Goal: Find contact information: Find contact information

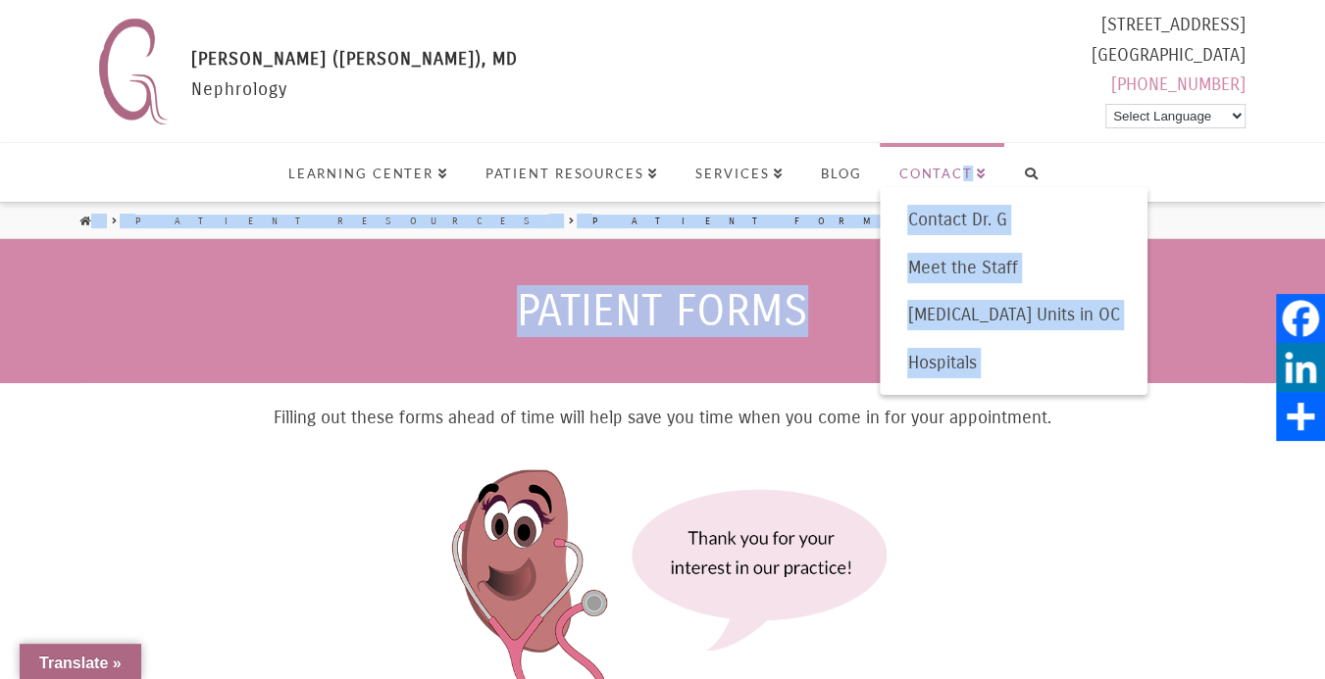
drag, startPoint x: 126, startPoint y: 455, endPoint x: 960, endPoint y: 177, distance: 878.4
click at [930, 172] on span "Contact" at bounding box center [943, 174] width 88 height 13
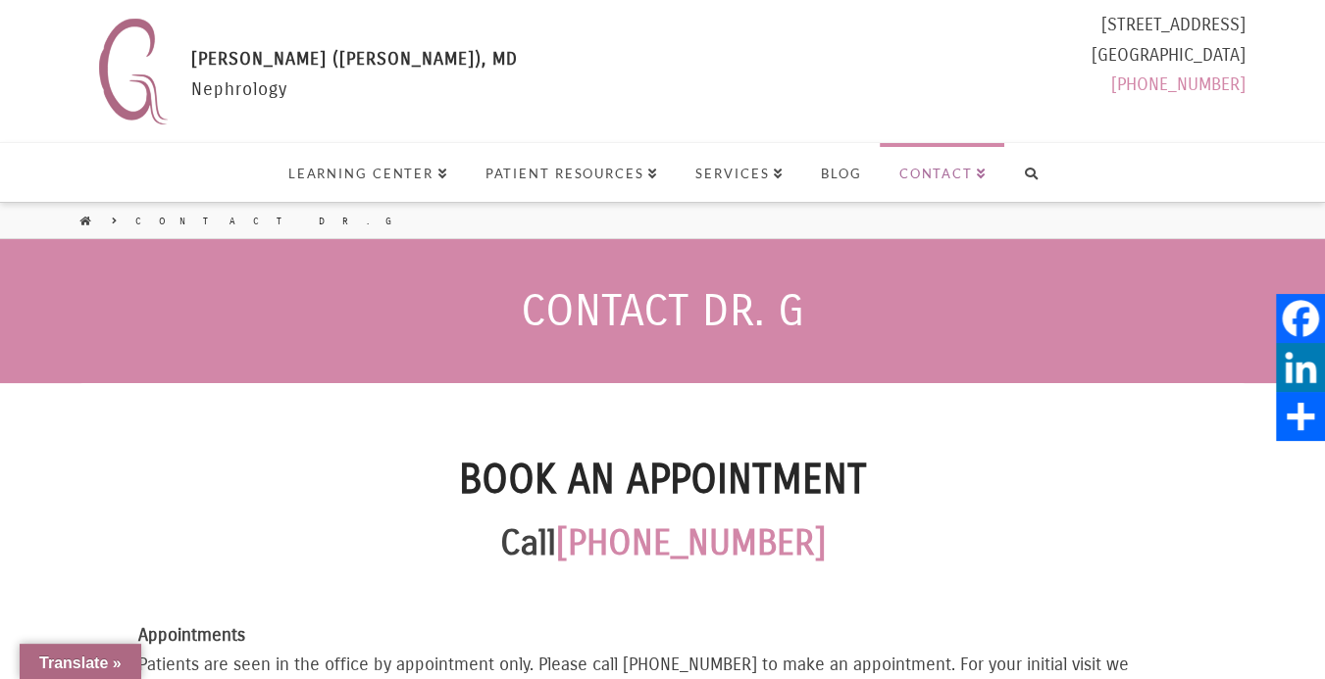
select select "Language Translate Widget"
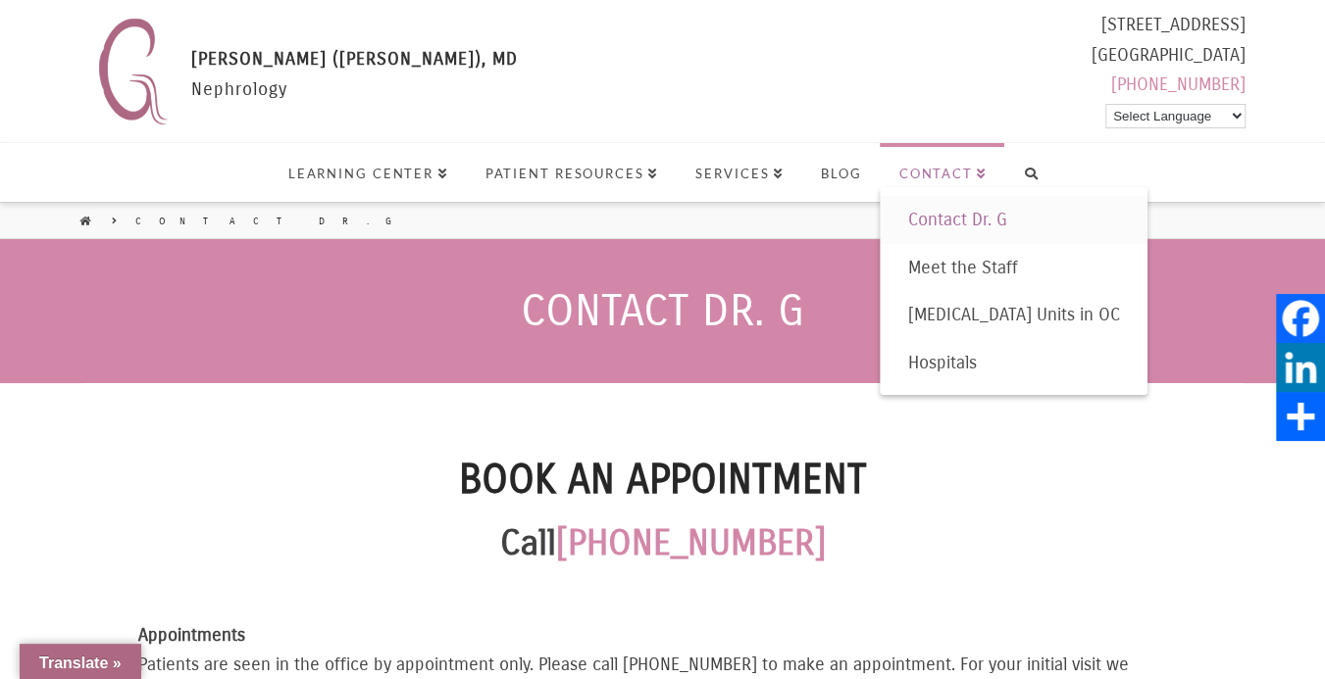
click at [984, 176] on link "Contact" at bounding box center [941, 172] width 125 height 59
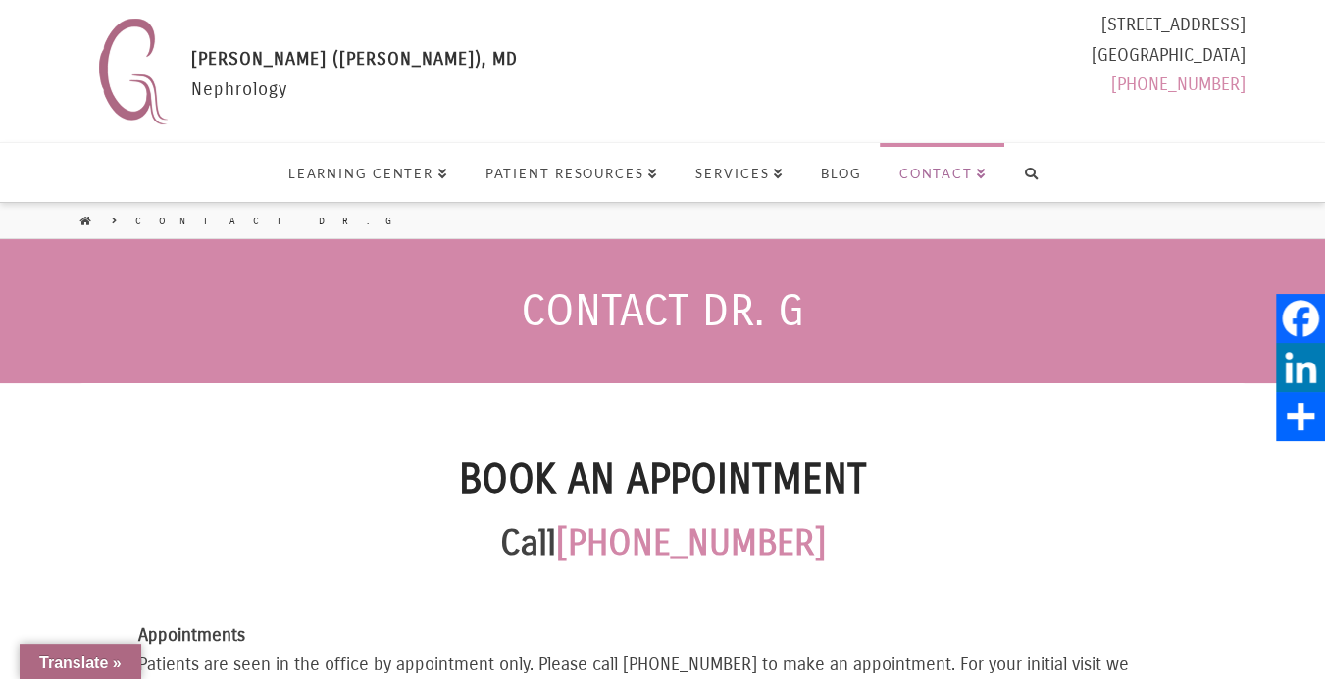
select select "Language Translate Widget"
click at [181, 539] on p "Call (714) 435-0150" at bounding box center [662, 544] width 1048 height 60
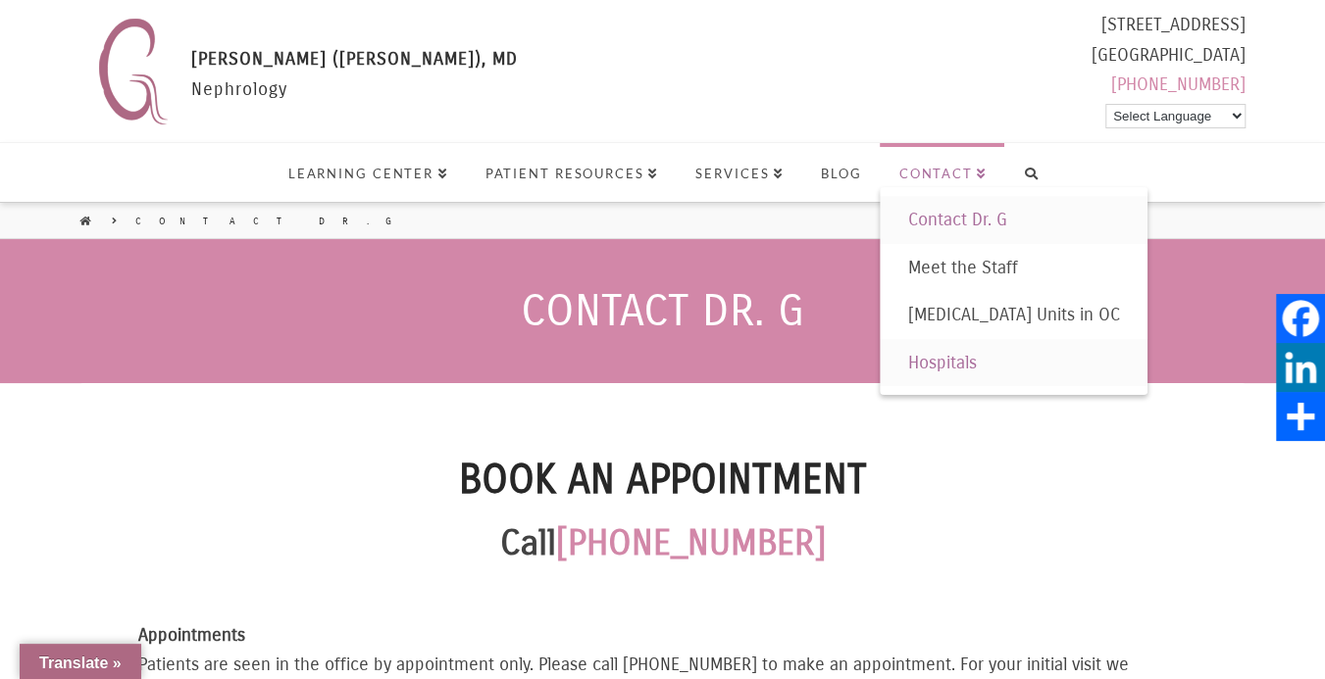
click at [951, 363] on span "Hospitals" at bounding box center [941, 363] width 69 height 22
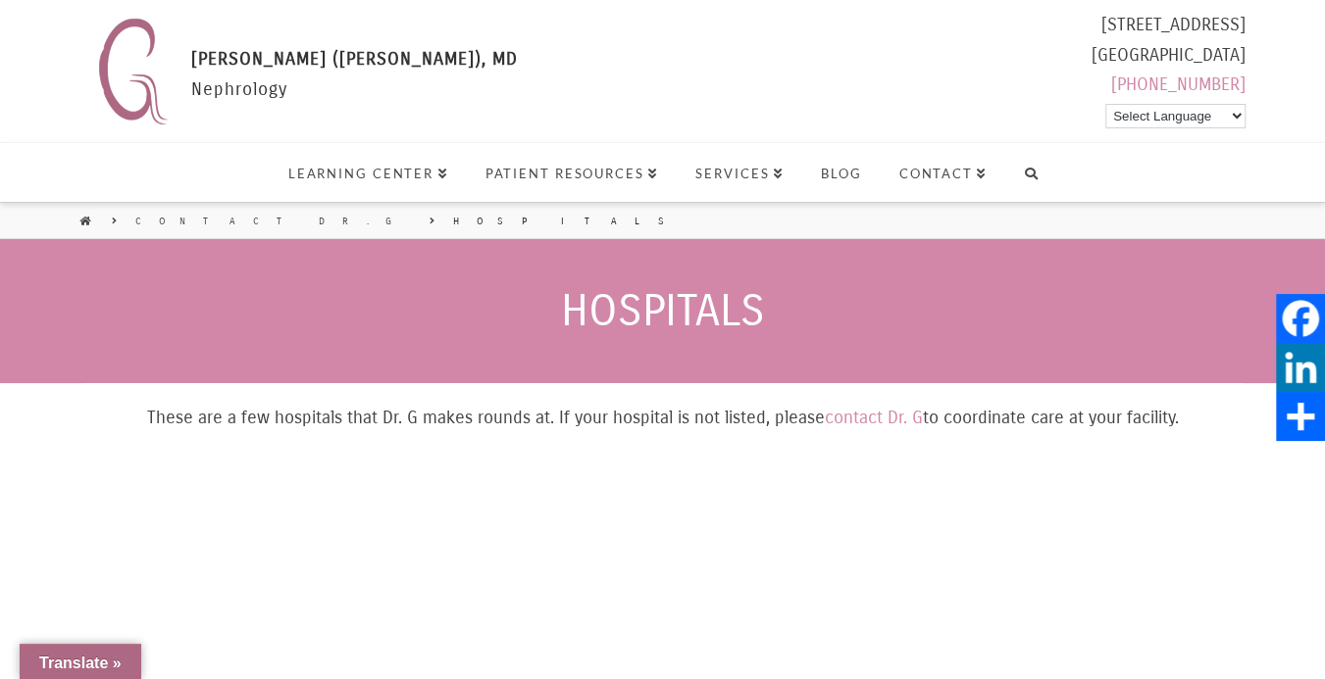
click at [1238, 111] on select "Select Language Arabic Hindi Korean Spanish Vietnamese" at bounding box center [1175, 116] width 140 height 25
click at [1279, 105] on header "Gaytri Manek (Formerly Gandotra), MD GAYTRI GANDOTRA (MANEK), MD Nephrology 111…" at bounding box center [662, 119] width 1325 height 239
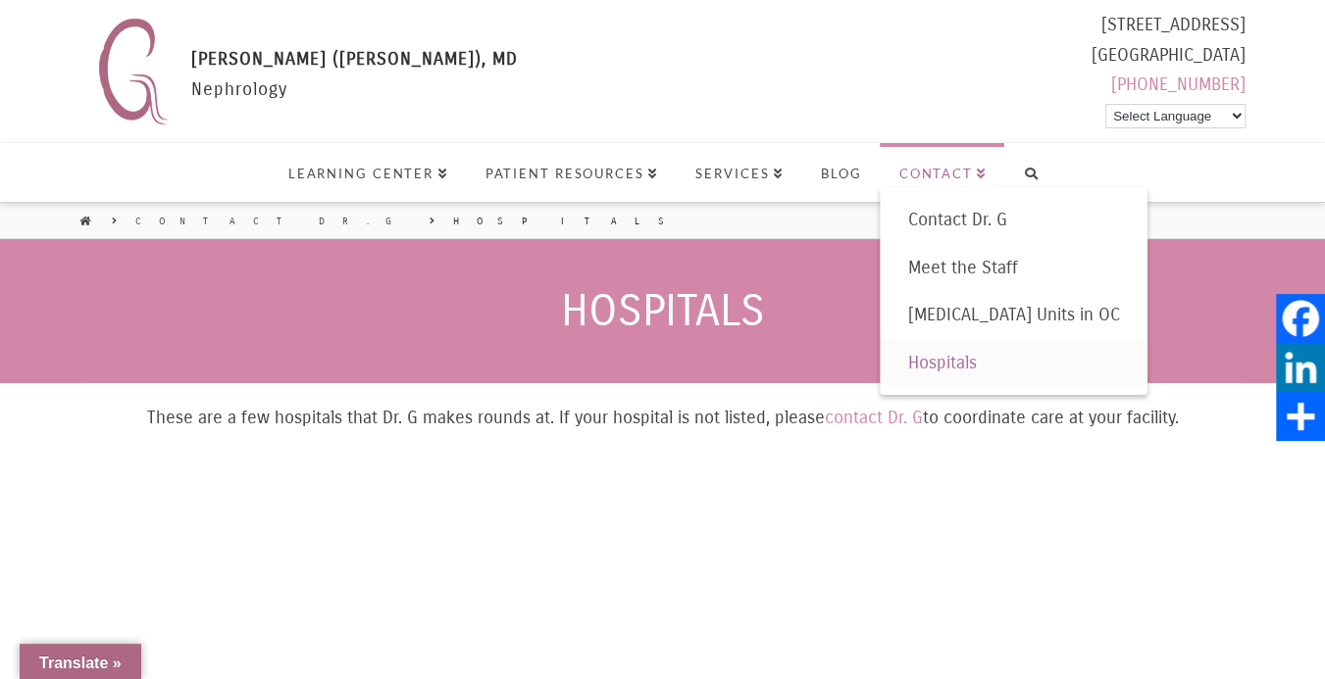
click at [965, 178] on span "Contact" at bounding box center [943, 174] width 88 height 13
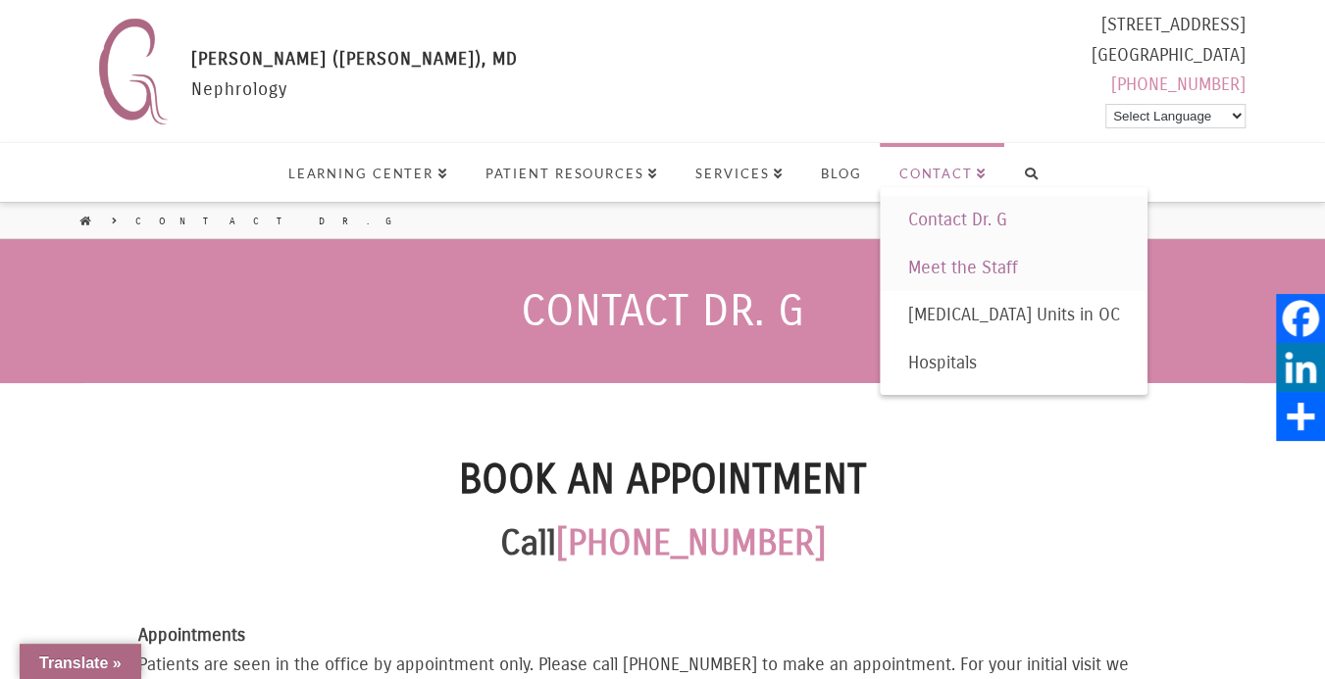
click at [973, 276] on span "Meet the Staff" at bounding box center [962, 268] width 110 height 22
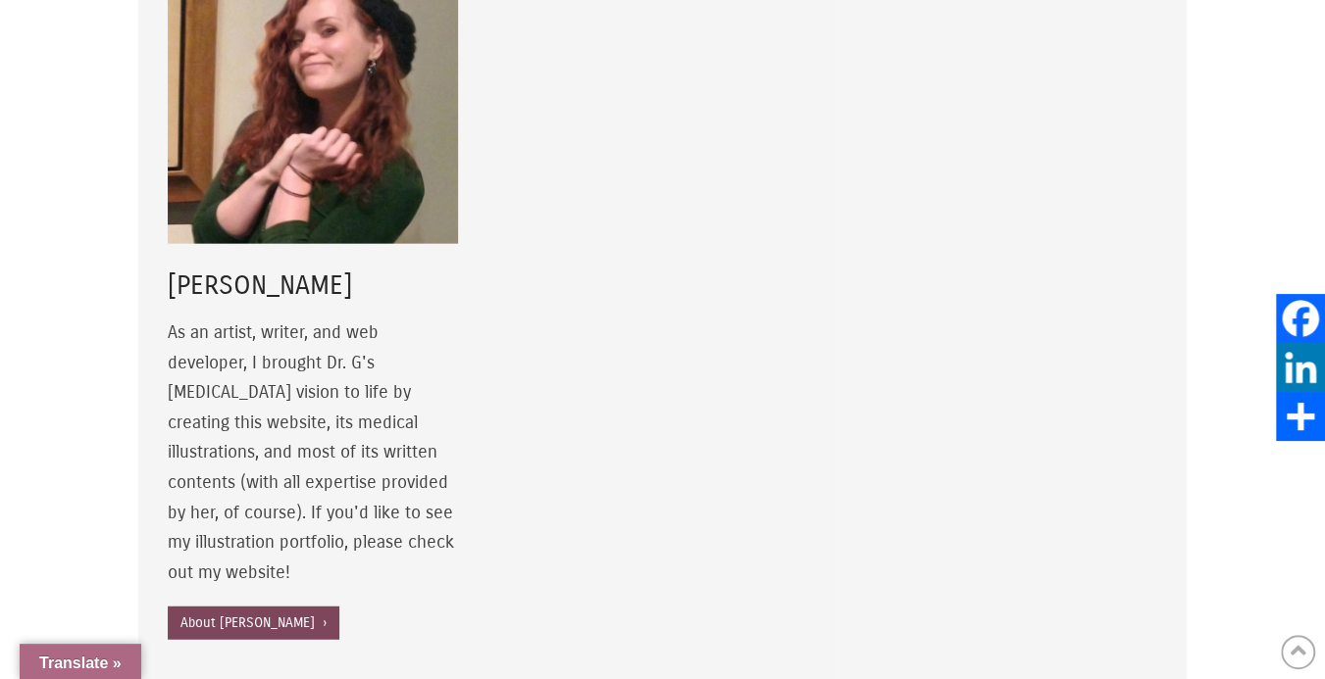
scroll to position [2678, 0]
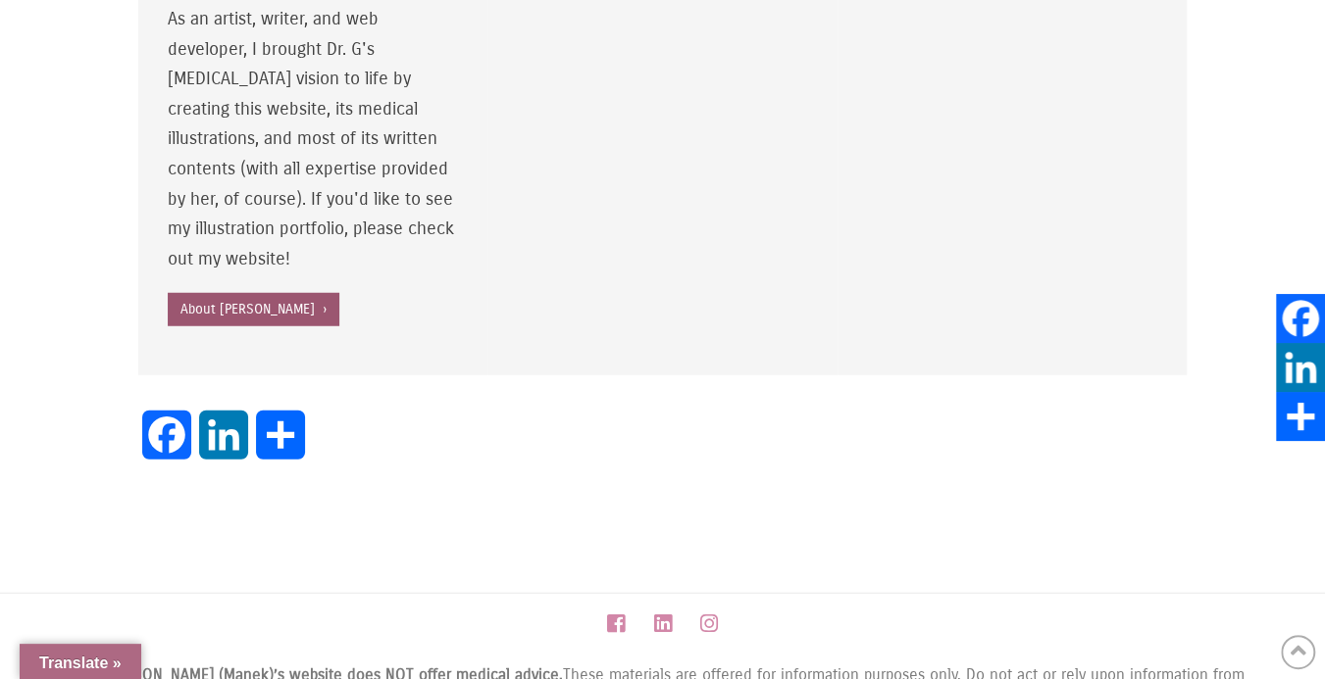
click at [213, 293] on link "About Jamie ›" at bounding box center [254, 309] width 172 height 33
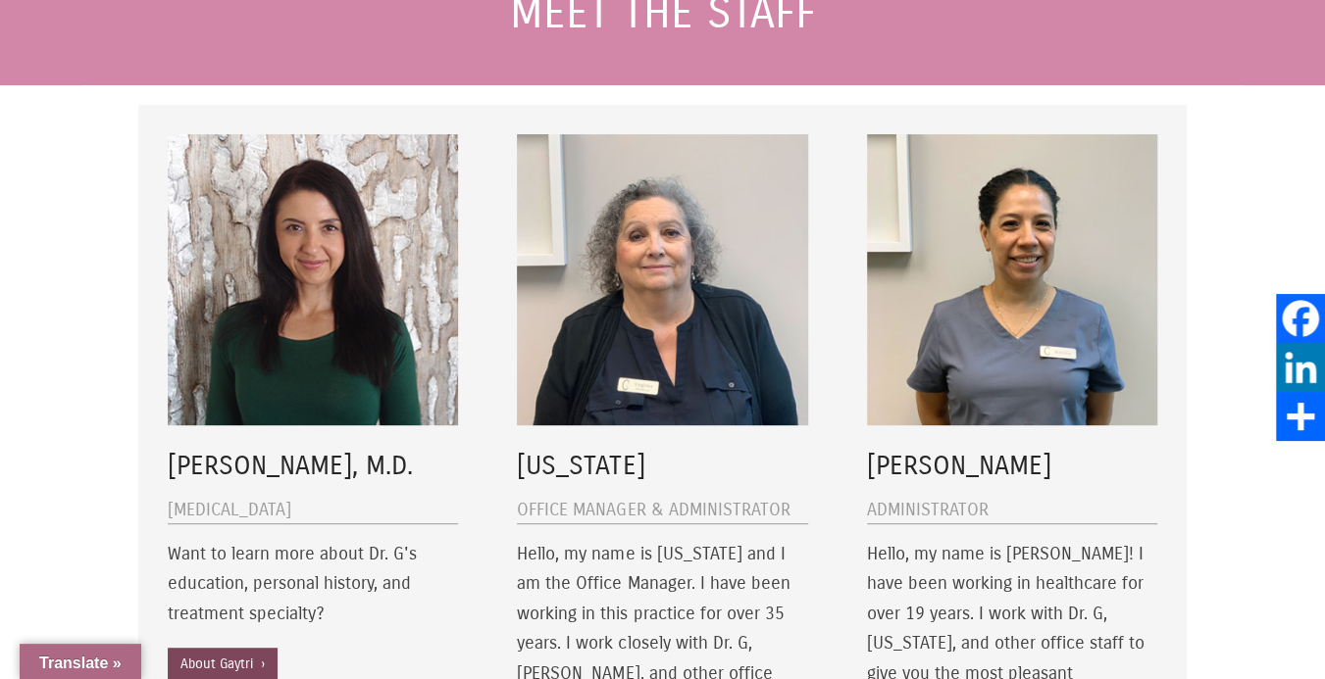
scroll to position [0, 0]
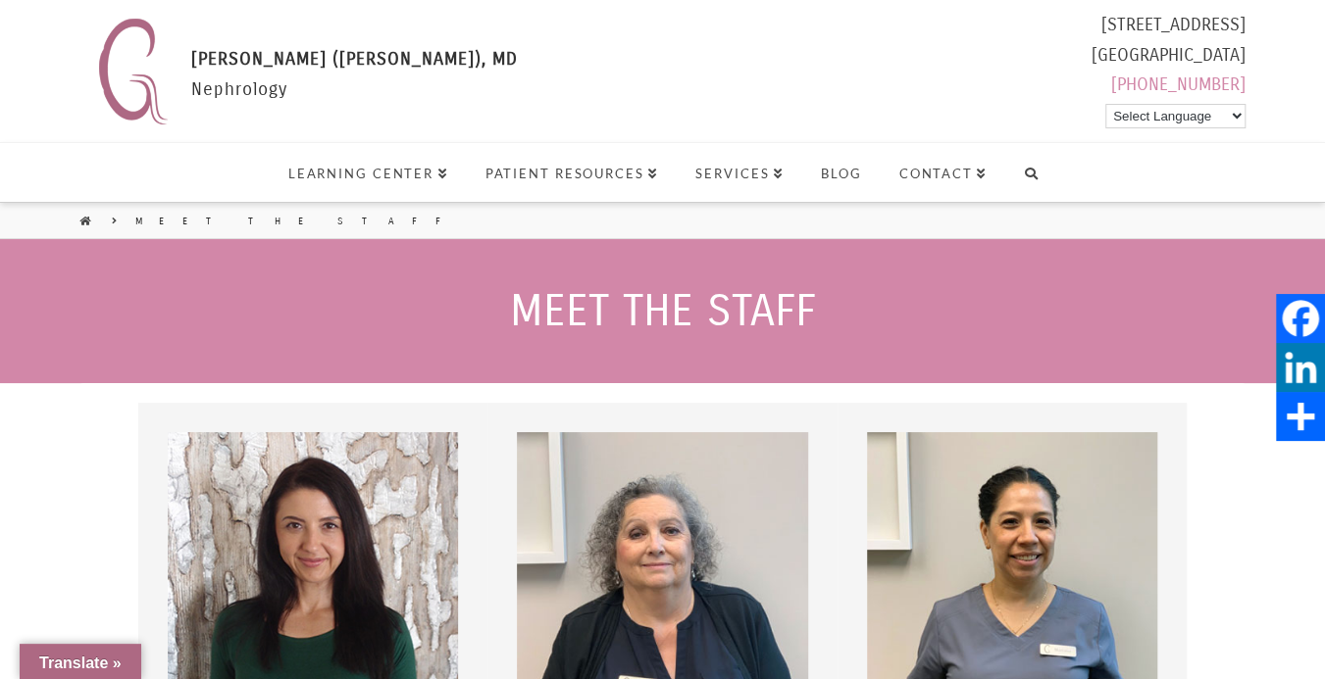
click at [1236, 116] on select "Select Language Arabic Hindi Korean Spanish Vietnamese" at bounding box center [1175, 116] width 140 height 25
click at [1105, 104] on select "Select Language Arabic Hindi Korean Spanish Vietnamese" at bounding box center [1175, 116] width 140 height 25
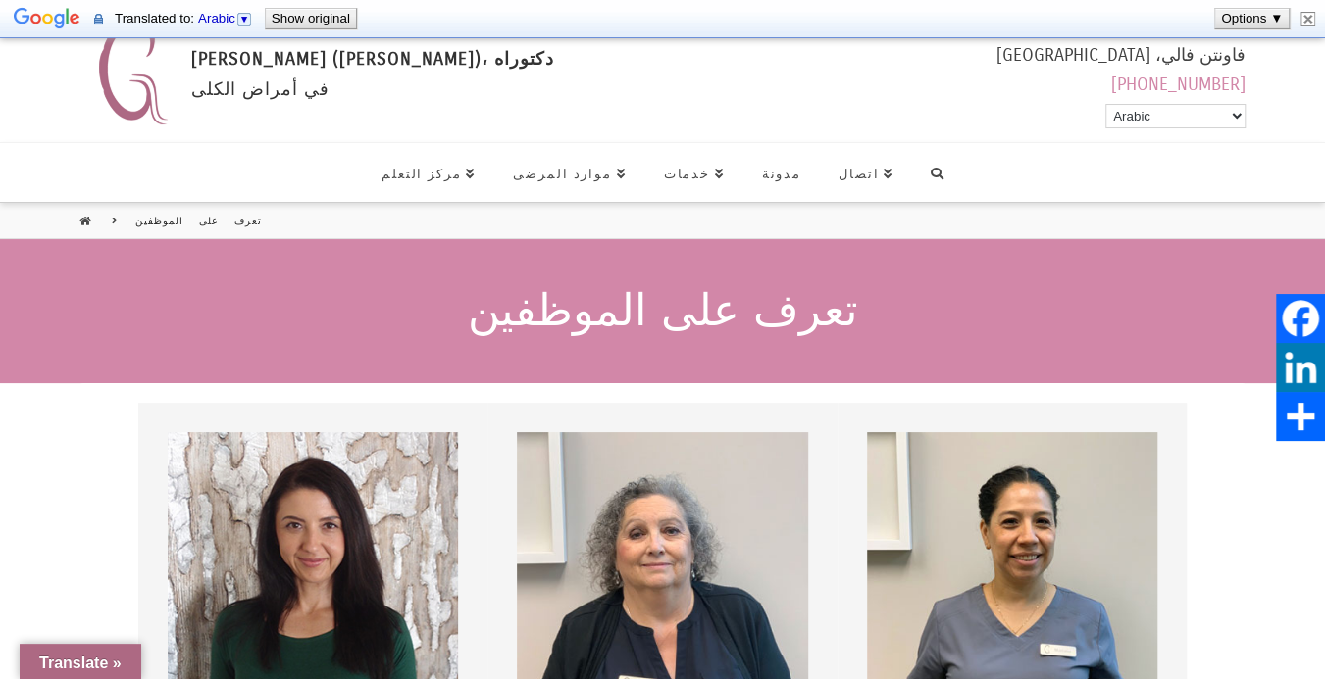
click at [1234, 116] on select "Arabic English Hindi Korean Spanish Vietnamese" at bounding box center [1175, 116] width 140 height 25
click at [1138, 110] on select "Arabic English Hindi Korean Spanish Vietnamese" at bounding box center [1175, 116] width 140 height 25
click at [1105, 104] on select "Arabic English Hindi Korean Spanish Vietnamese" at bounding box center [1175, 116] width 140 height 25
select select "en"
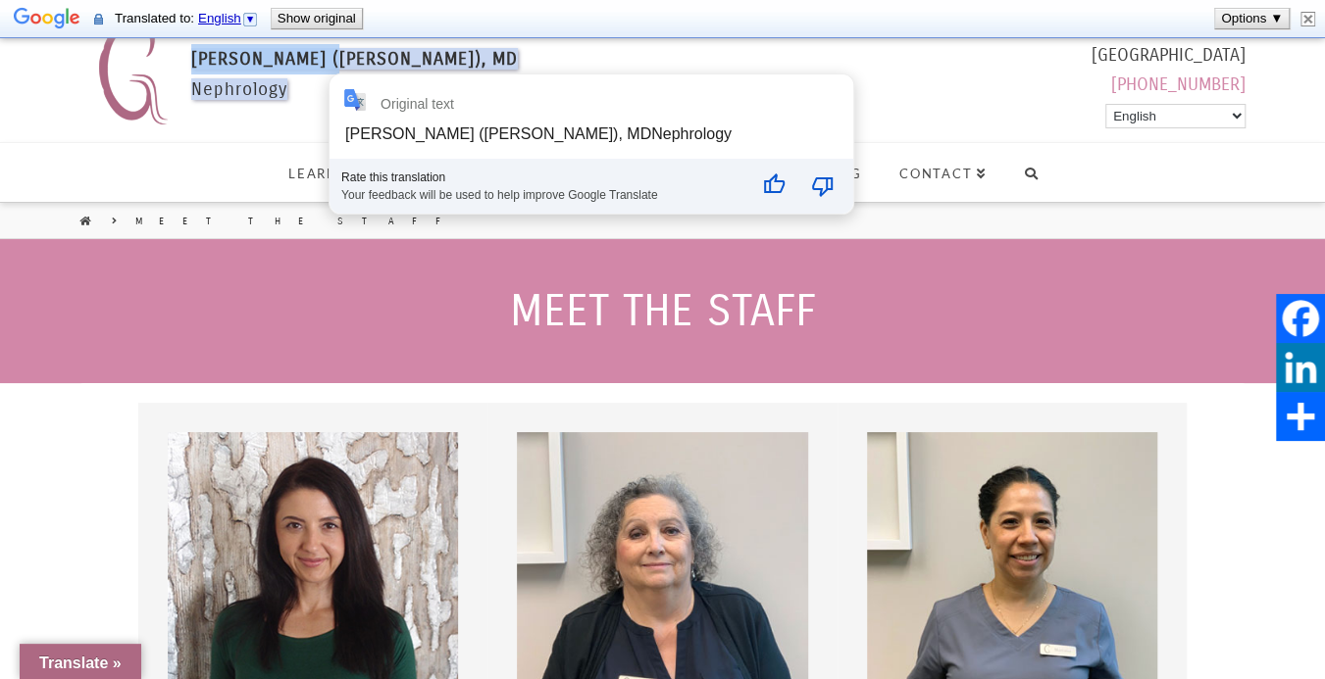
drag, startPoint x: 193, startPoint y: 58, endPoint x: 342, endPoint y: 70, distance: 149.5
click at [342, 70] on div "GAYTRI GANDOTRA (MANEK), MD Nephrology" at bounding box center [354, 88] width 326 height 88
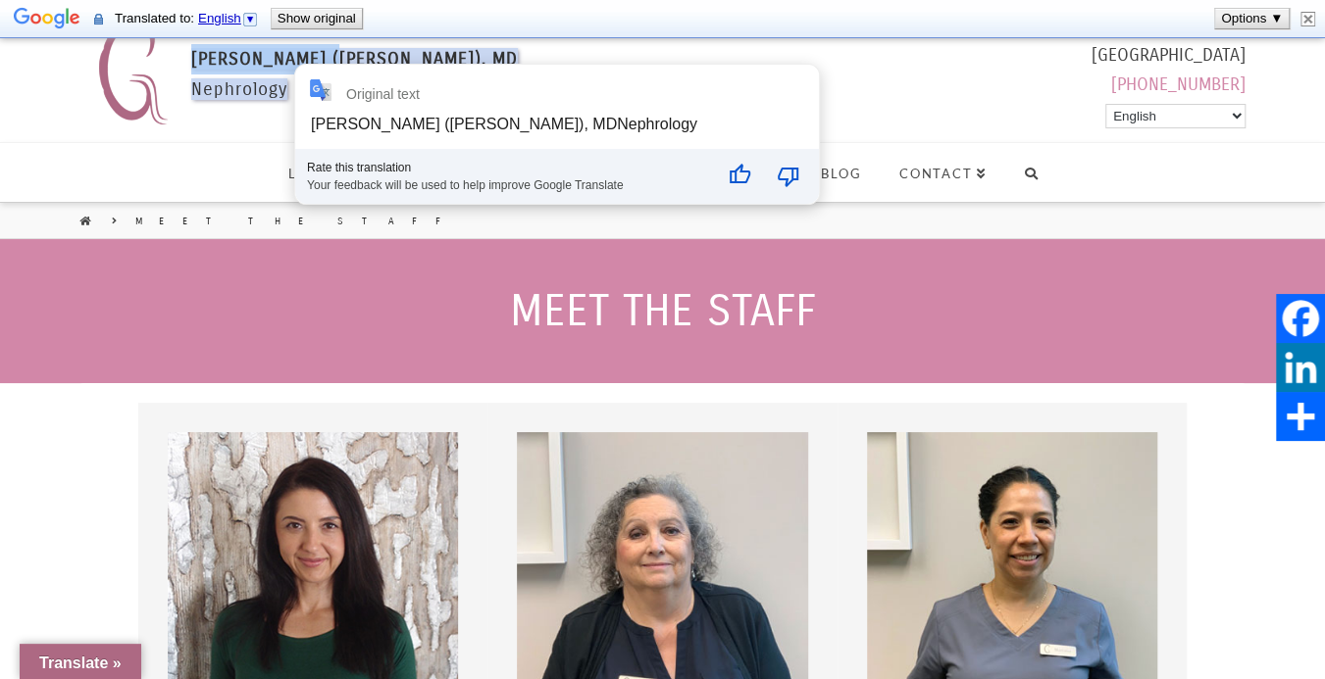
click at [307, 54] on font "[PERSON_NAME] ([PERSON_NAME]), MD" at bounding box center [354, 59] width 326 height 22
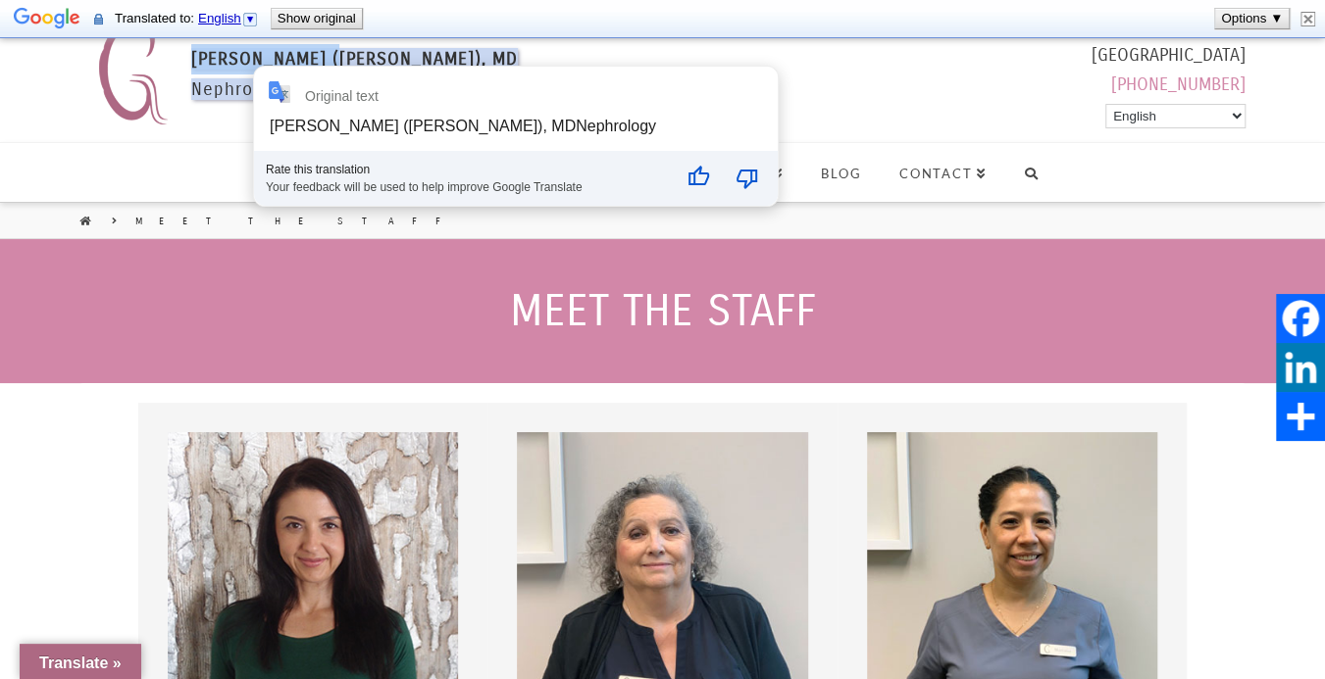
drag, startPoint x: 192, startPoint y: 55, endPoint x: 341, endPoint y: 58, distance: 149.1
click at [341, 58] on font "[PERSON_NAME] ([PERSON_NAME]), MD" at bounding box center [354, 59] width 326 height 22
drag, startPoint x: 272, startPoint y: 125, endPoint x: 416, endPoint y: 134, distance: 144.5
click at [416, 134] on div "GAYTRI GANDOTRA (MANEK), MDNephrology" at bounding box center [463, 126] width 386 height 17
copy div "GAYTRI GANDOTRA"
